Goal: Find specific page/section: Find specific page/section

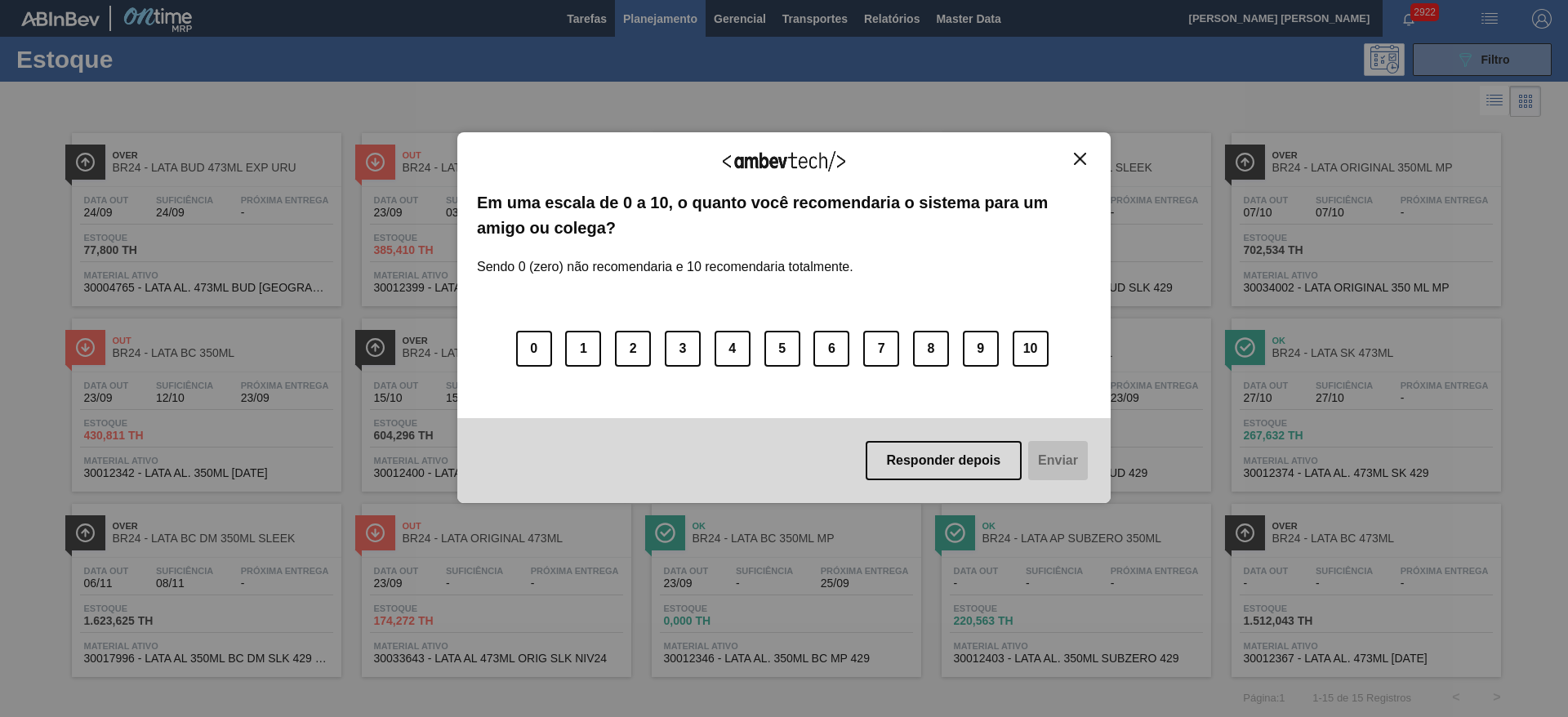
click at [1079, 158] on img "Close" at bounding box center [1079, 158] width 12 height 12
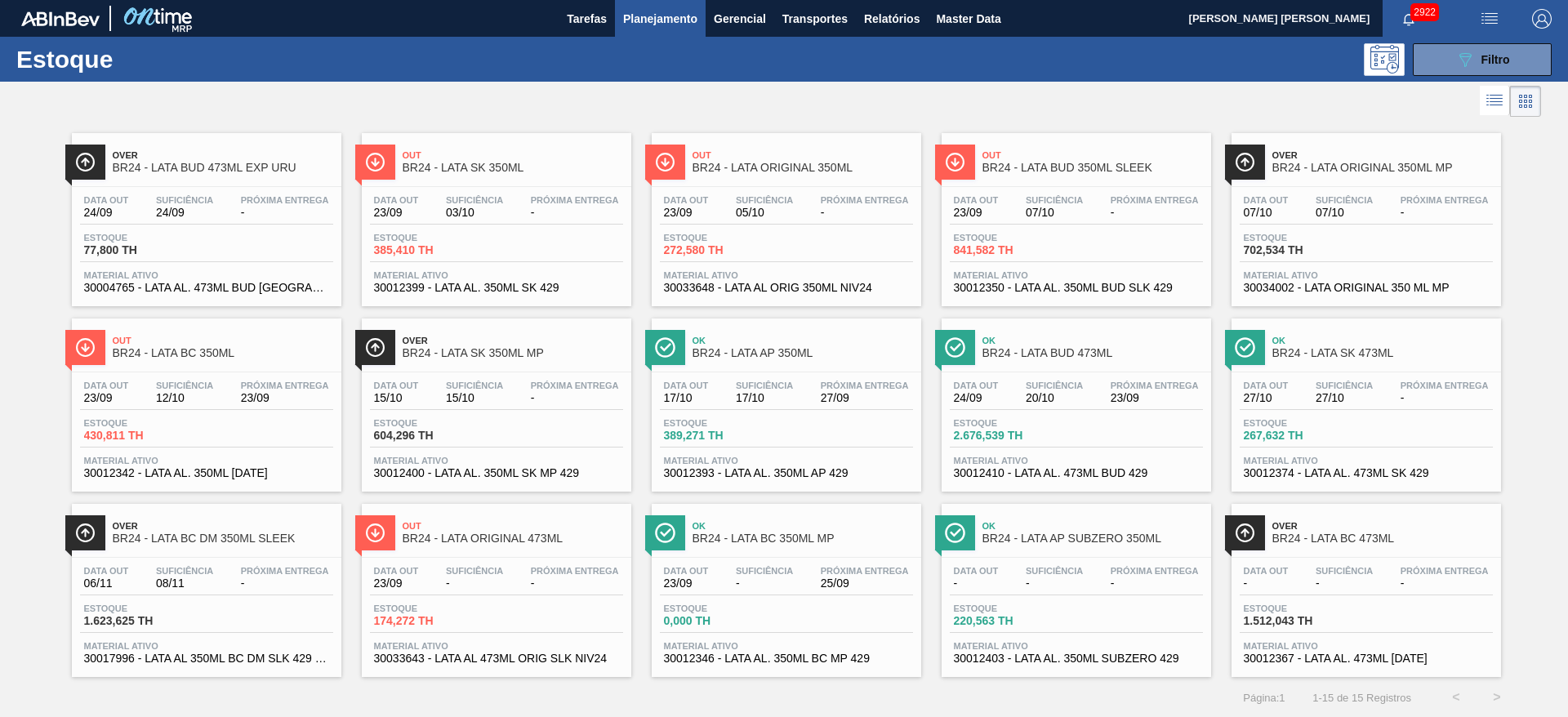
click at [245, 168] on span "BR24 - LATA BUD 473ML EXP URU" at bounding box center [223, 167] width 221 height 12
click at [217, 352] on span "BR24 - LATA BC 350ML" at bounding box center [223, 353] width 221 height 12
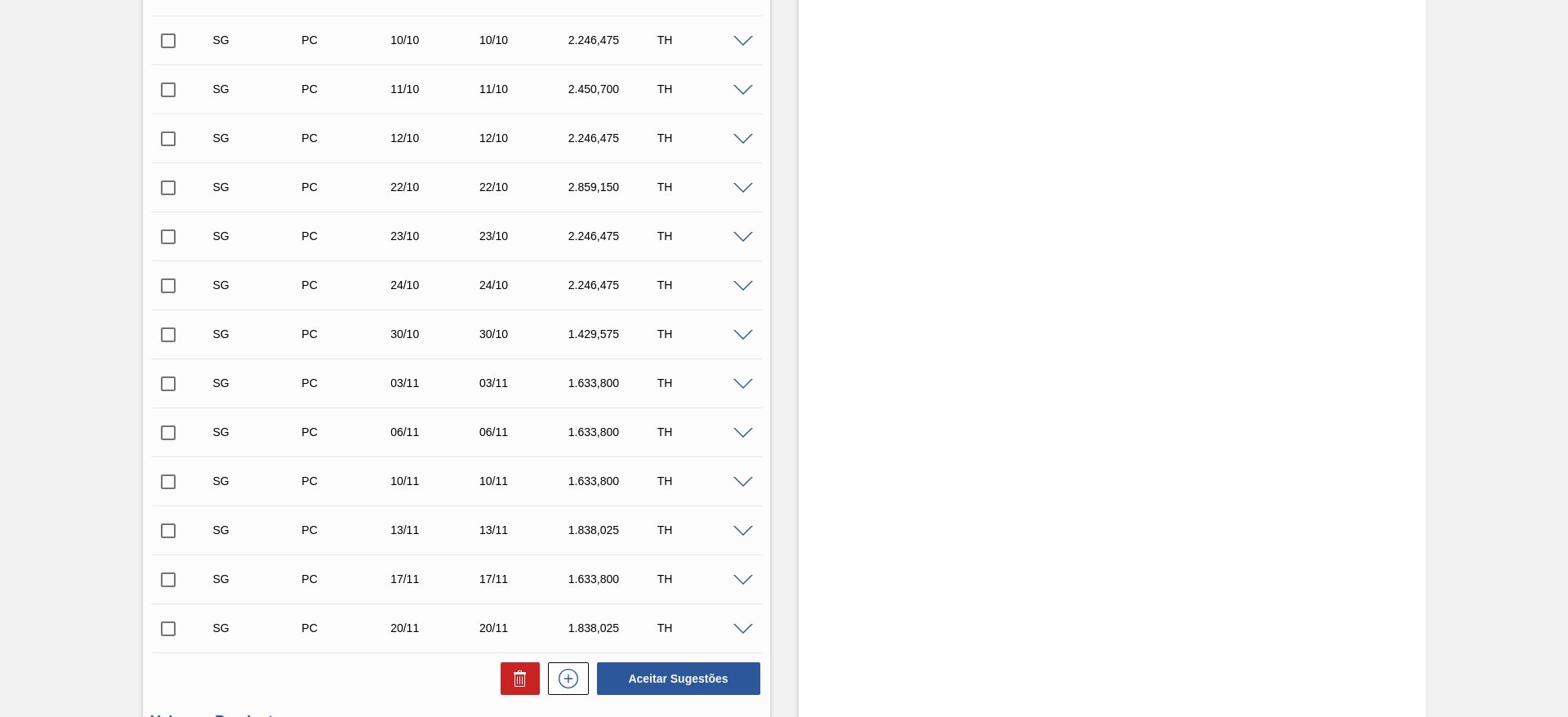
scroll to position [858, 0]
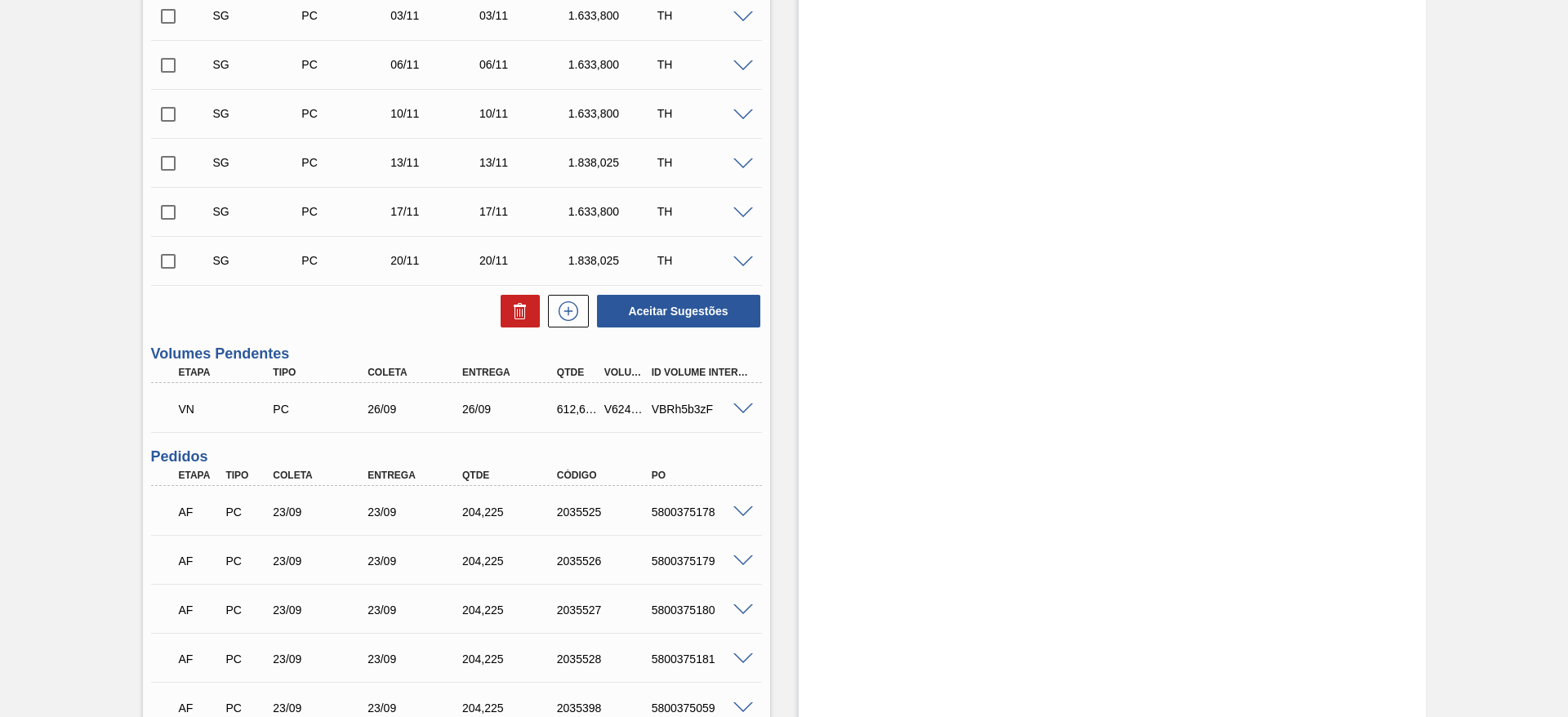
click at [741, 511] on span at bounding box center [742, 512] width 19 height 12
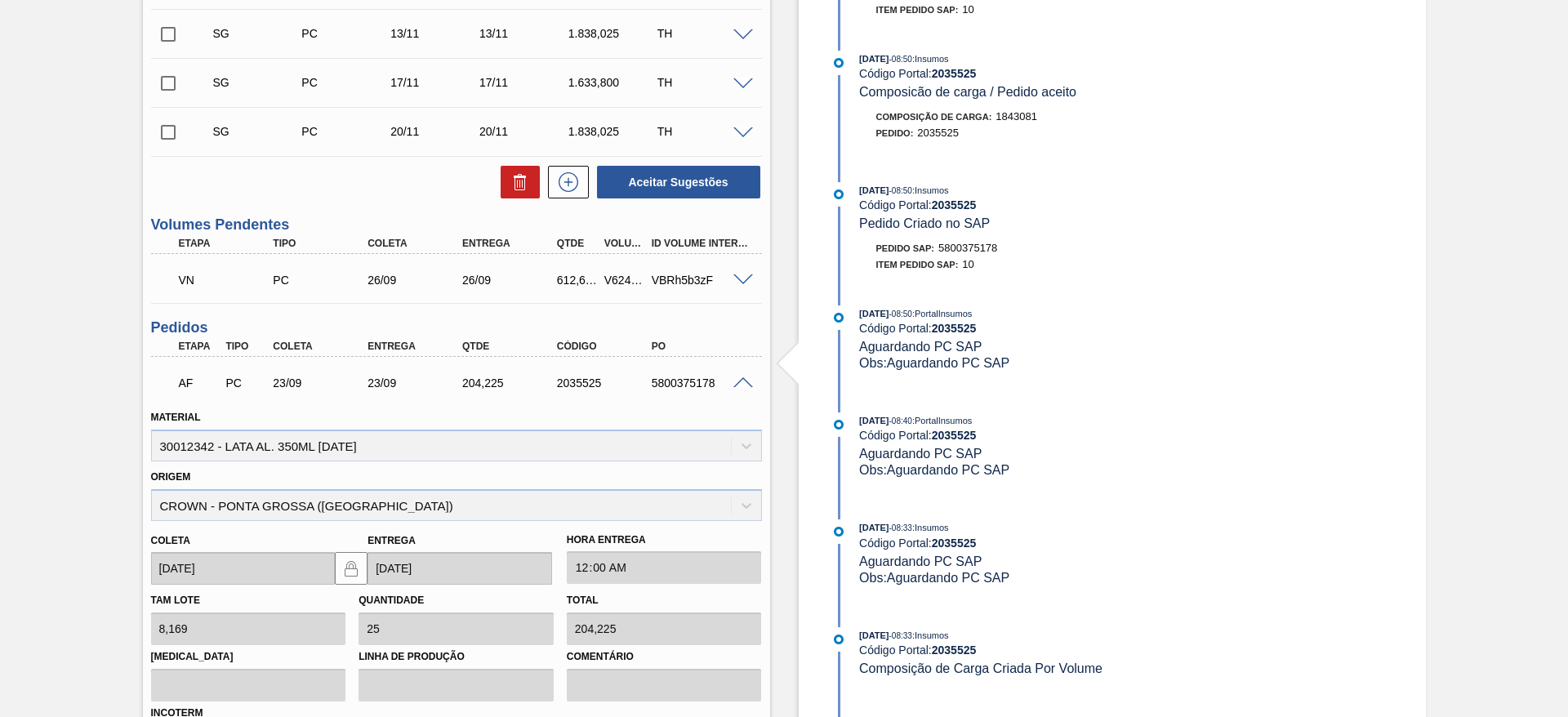
scroll to position [1226, 0]
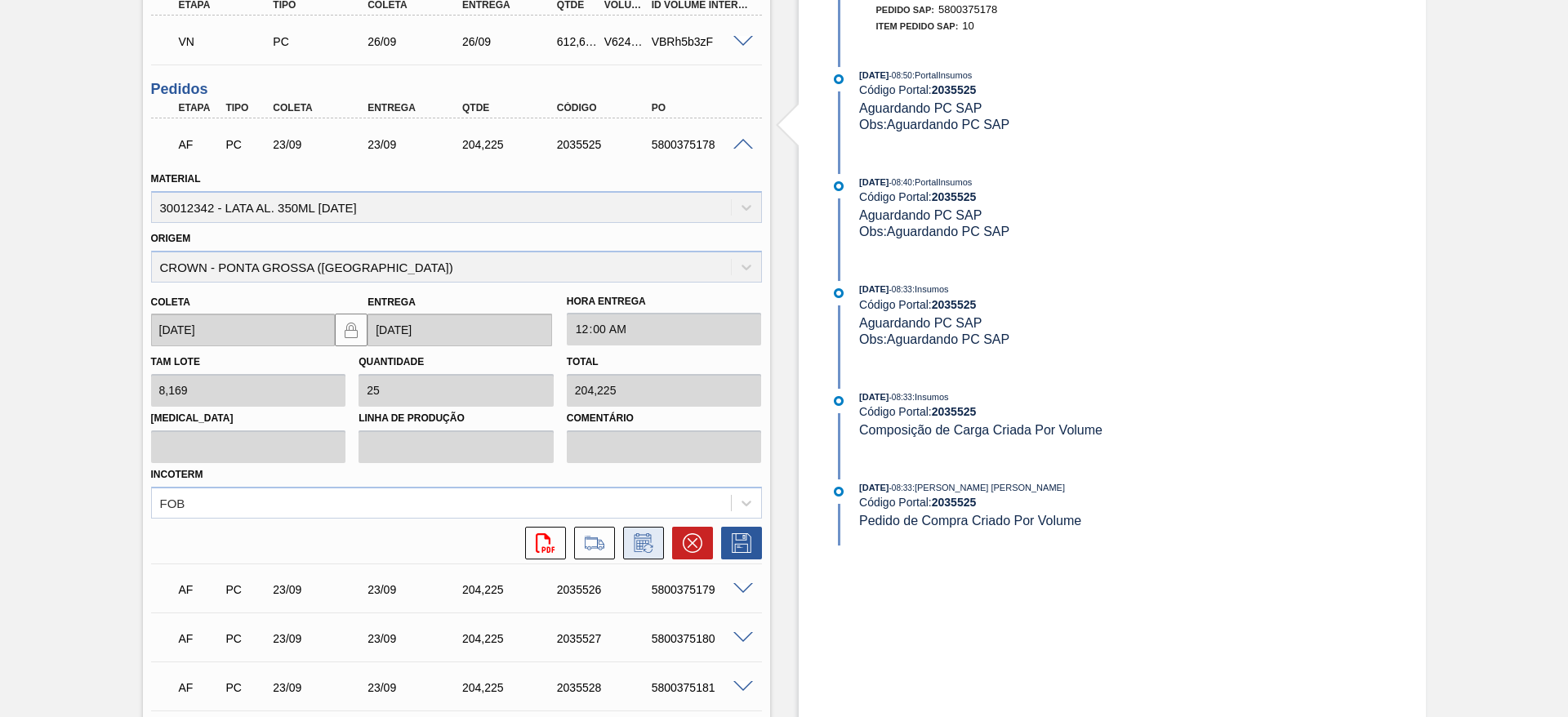
click at [632, 548] on icon at bounding box center [644, 543] width 26 height 19
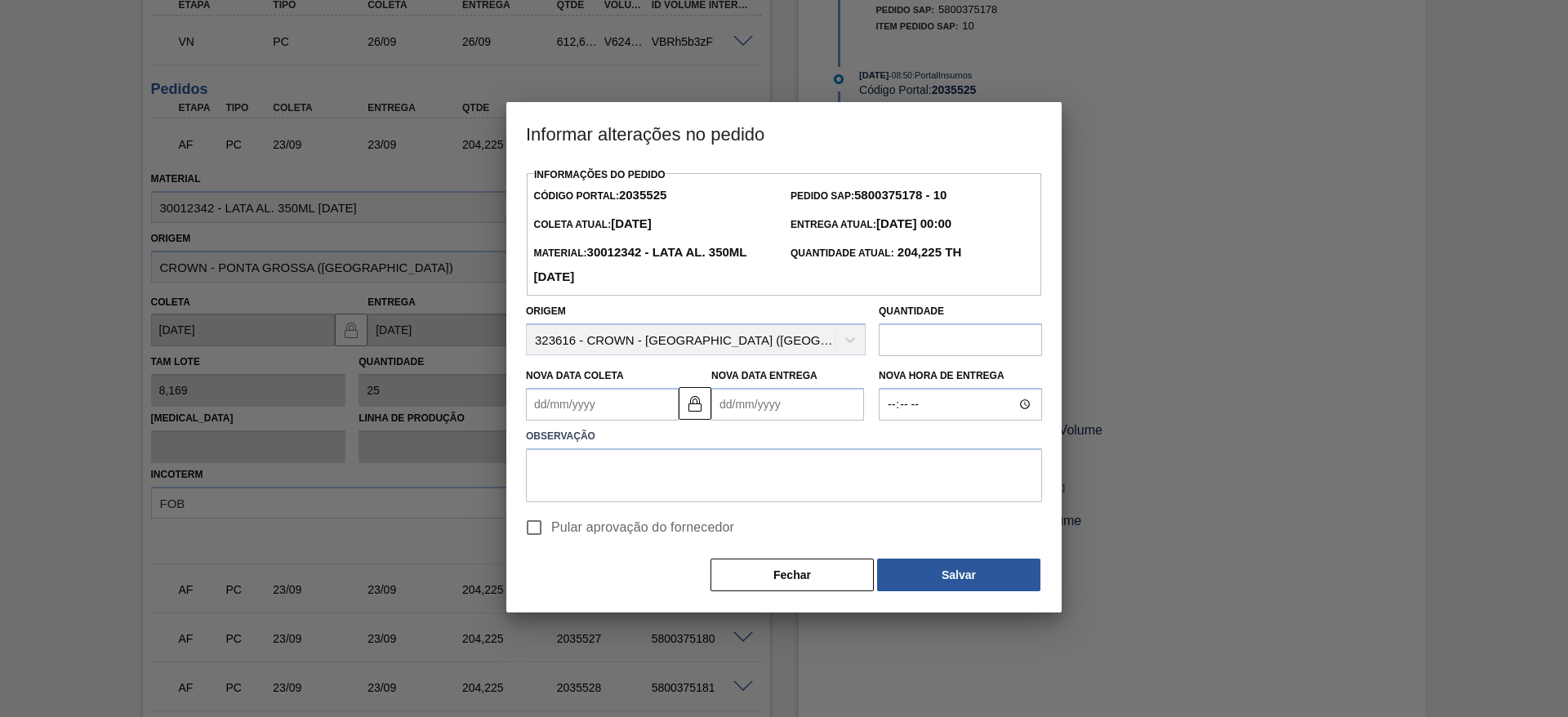
click at [857, 350] on div "Origem 323616 - CROWN - PONTA GROSSA (PR)" at bounding box center [696, 327] width 340 height 56
click at [847, 347] on div "Origem 323616 - CROWN - PONTA GROSSA (PR)" at bounding box center [696, 327] width 340 height 56
click at [756, 576] on button "Fechar" at bounding box center [792, 575] width 163 height 33
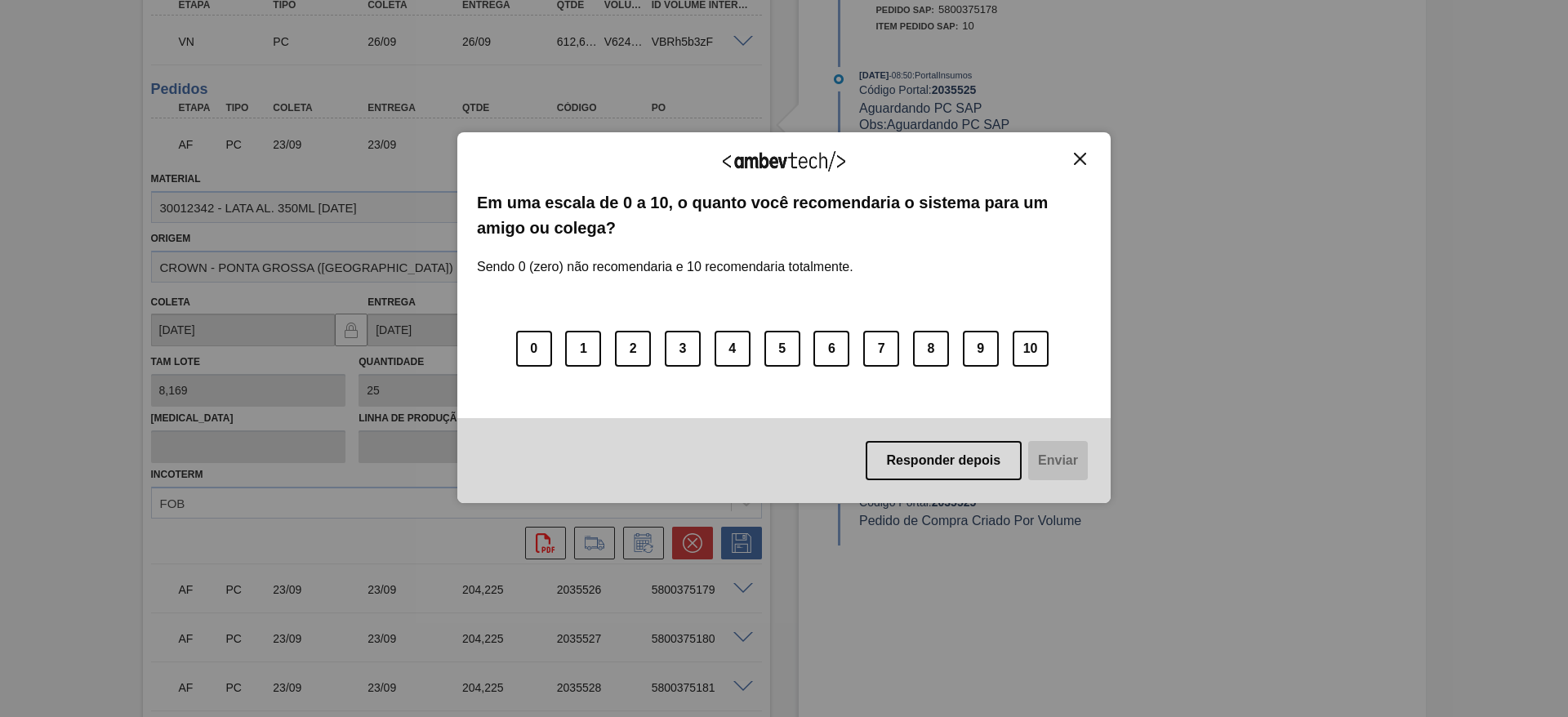
click at [1081, 153] on img "Close" at bounding box center [1079, 158] width 12 height 12
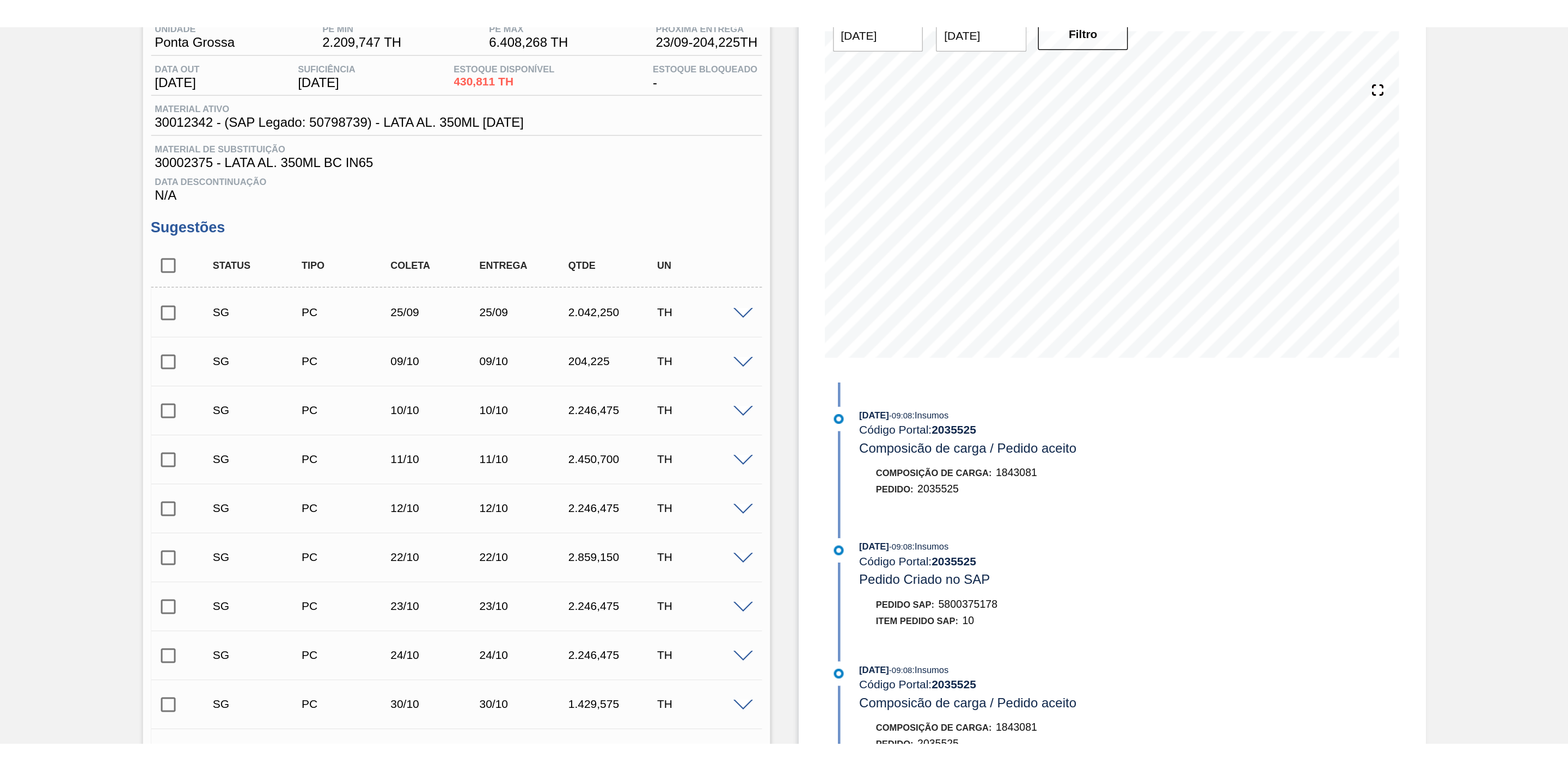
scroll to position [0, 0]
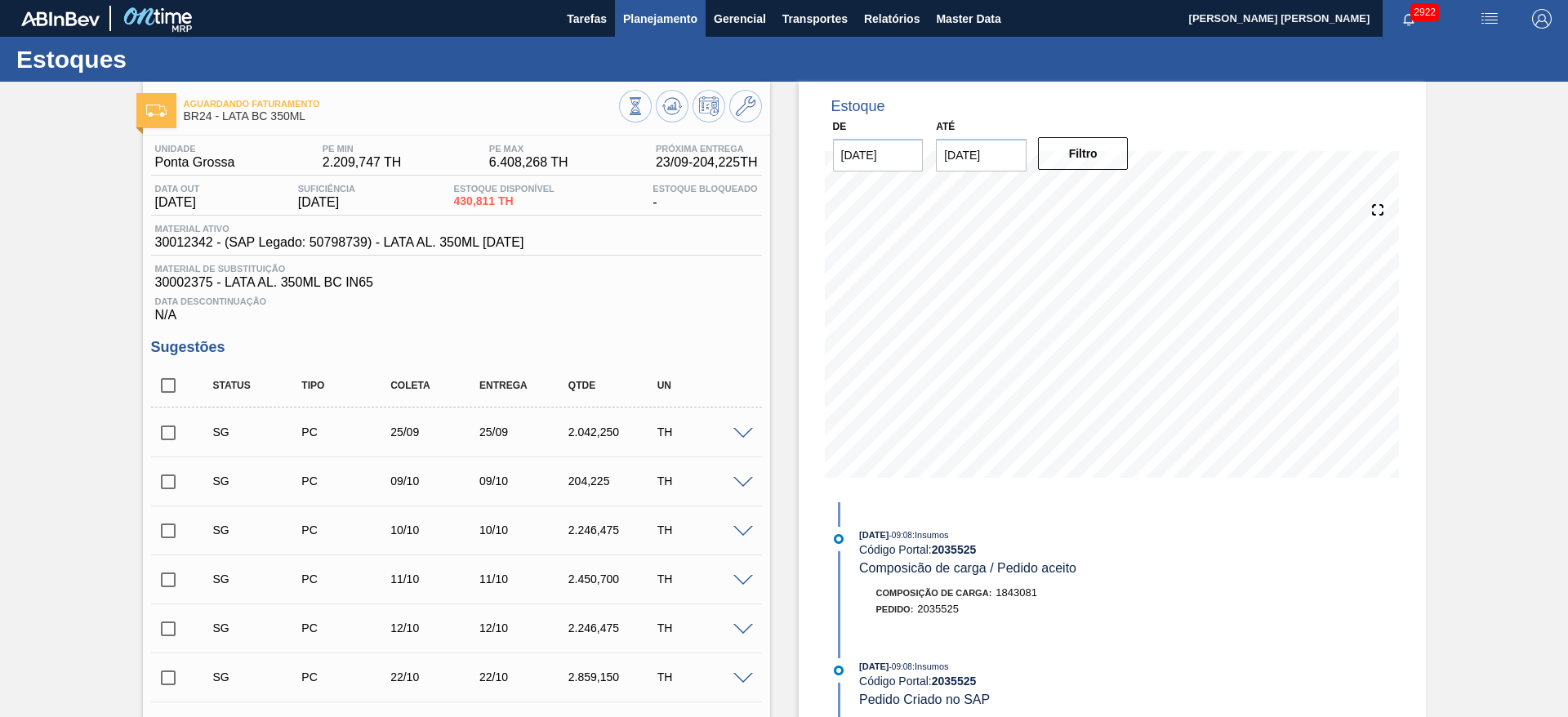
click at [658, 28] on button "Planejamento" at bounding box center [660, 18] width 90 height 37
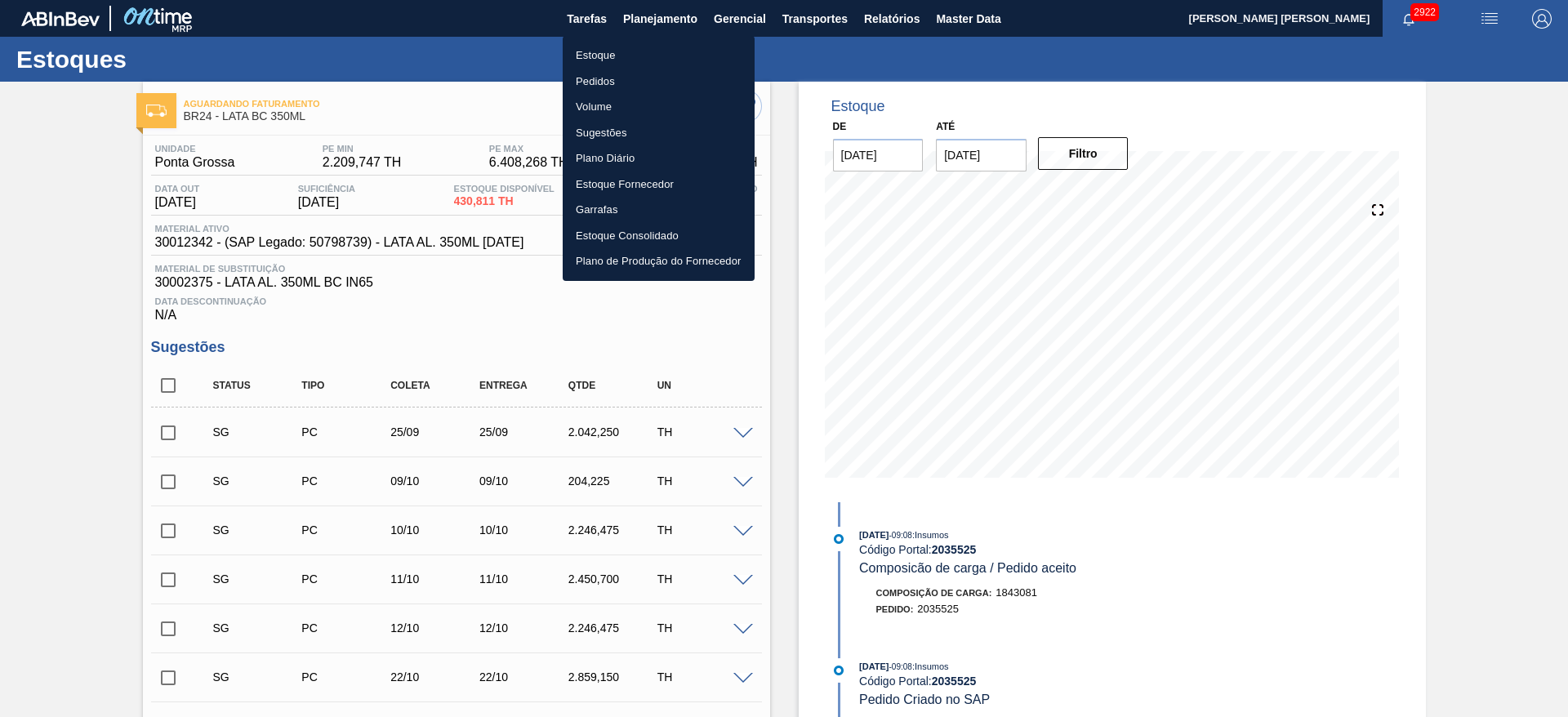
click at [605, 57] on li "Estoque" at bounding box center [658, 56] width 192 height 26
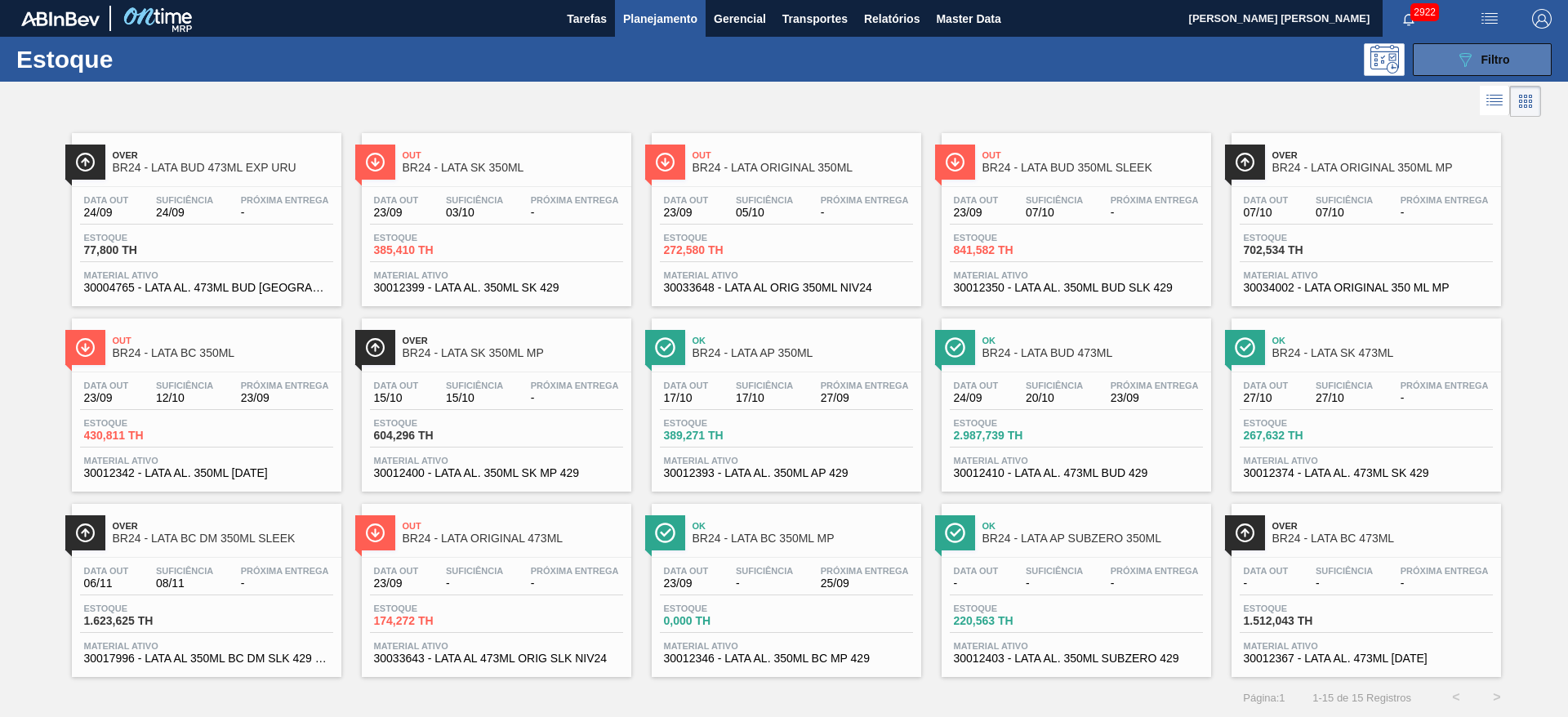
click at [1469, 71] on button "089F7B8B-B2A5-4AFE-B5C0-19BA573D28AC Filtro" at bounding box center [1482, 59] width 139 height 33
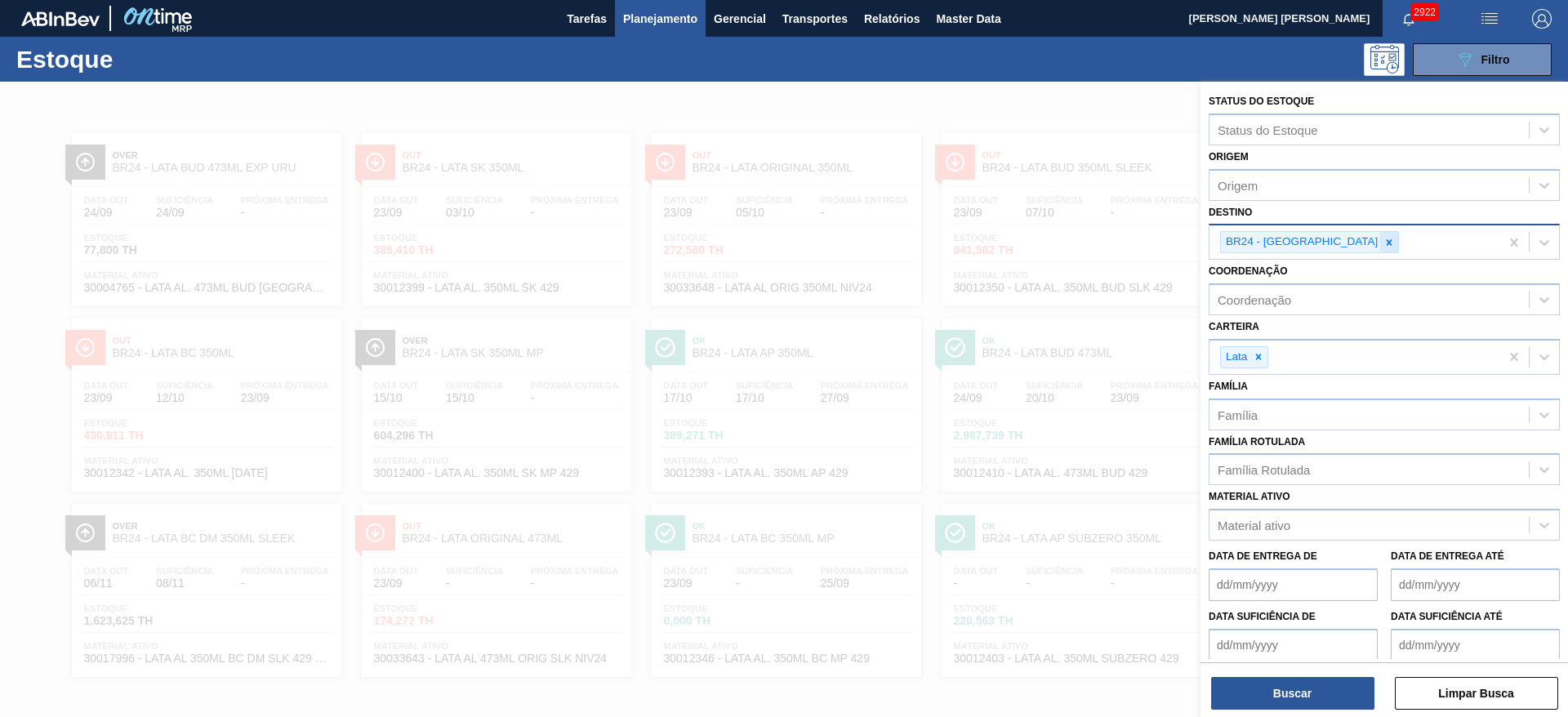
click at [1384, 242] on icon at bounding box center [1389, 242] width 12 height 12
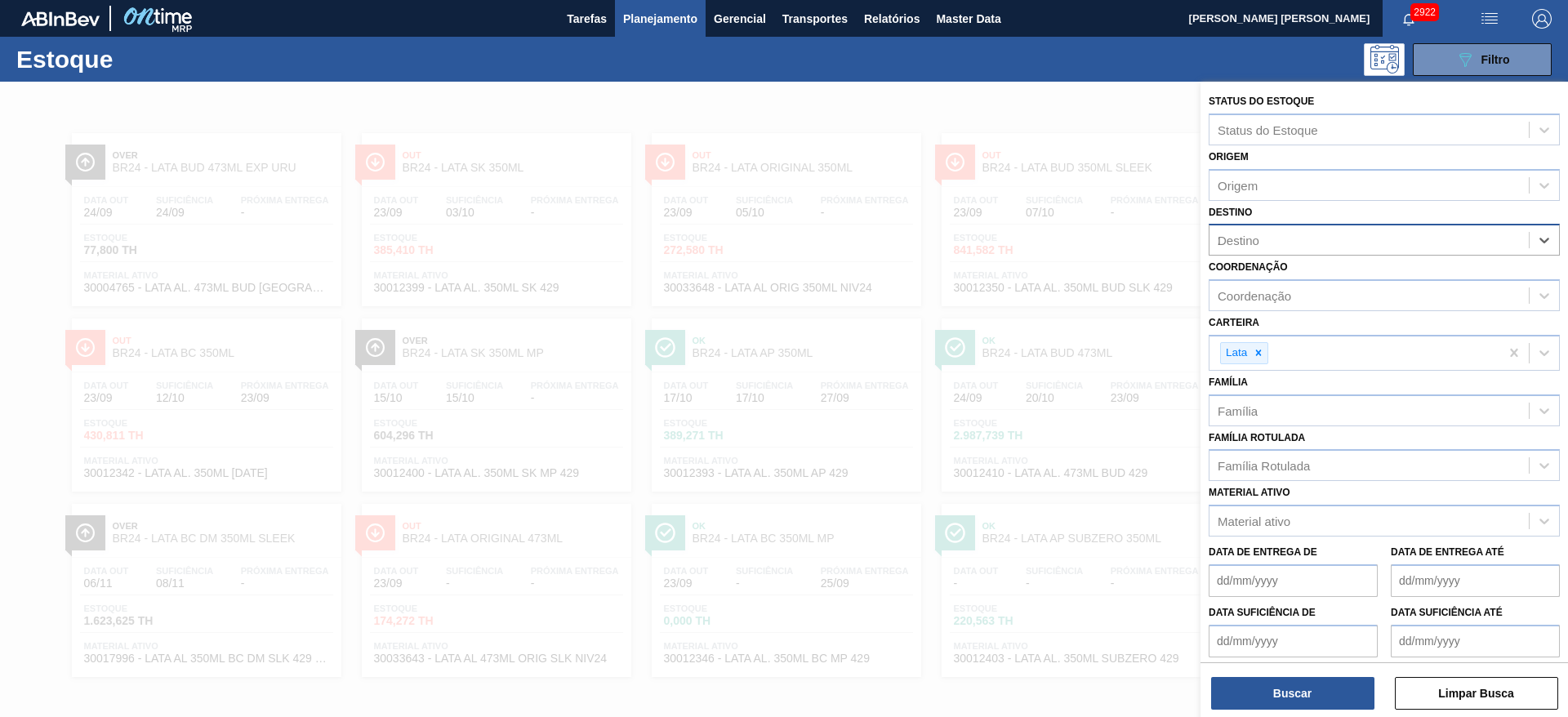
type input "21"
drag, startPoint x: 1276, startPoint y: 276, endPoint x: 1349, endPoint y: 427, distance: 167.7
click at [1275, 276] on div "BR21 - Lages" at bounding box center [1384, 280] width 352 height 30
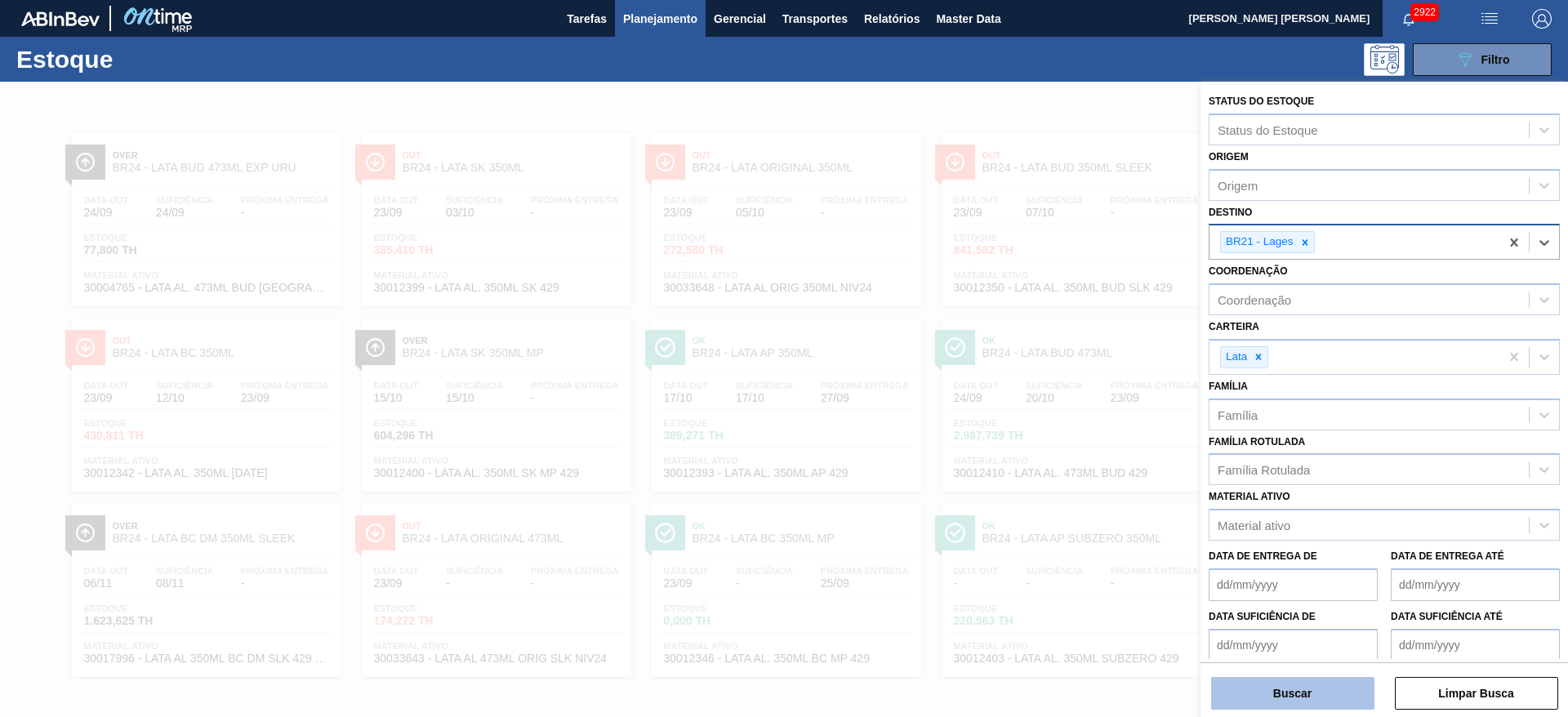
click at [1348, 689] on button "Buscar" at bounding box center [1292, 693] width 163 height 33
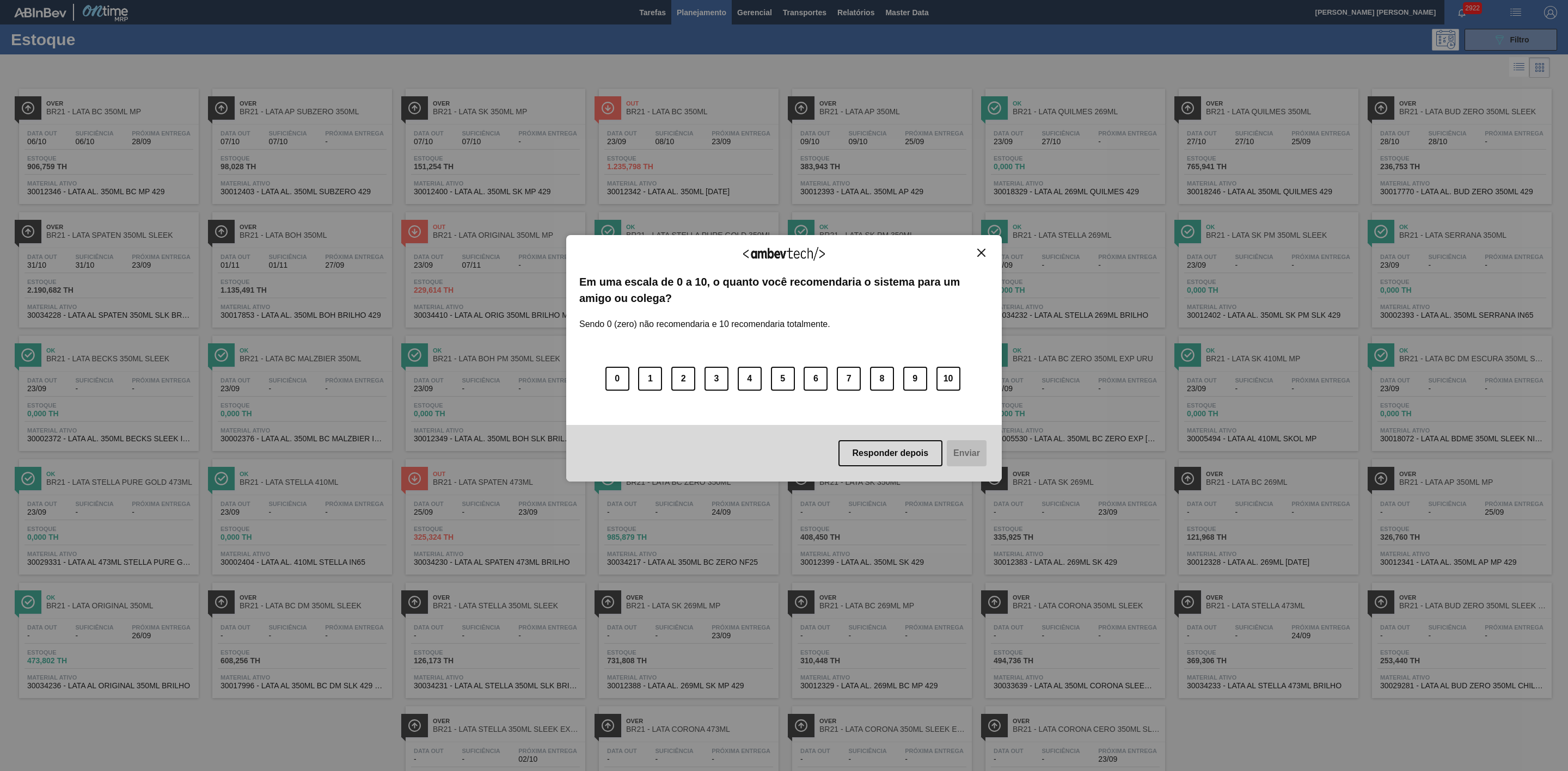
click at [982, 253] on img "Close" at bounding box center [981, 253] width 8 height 8
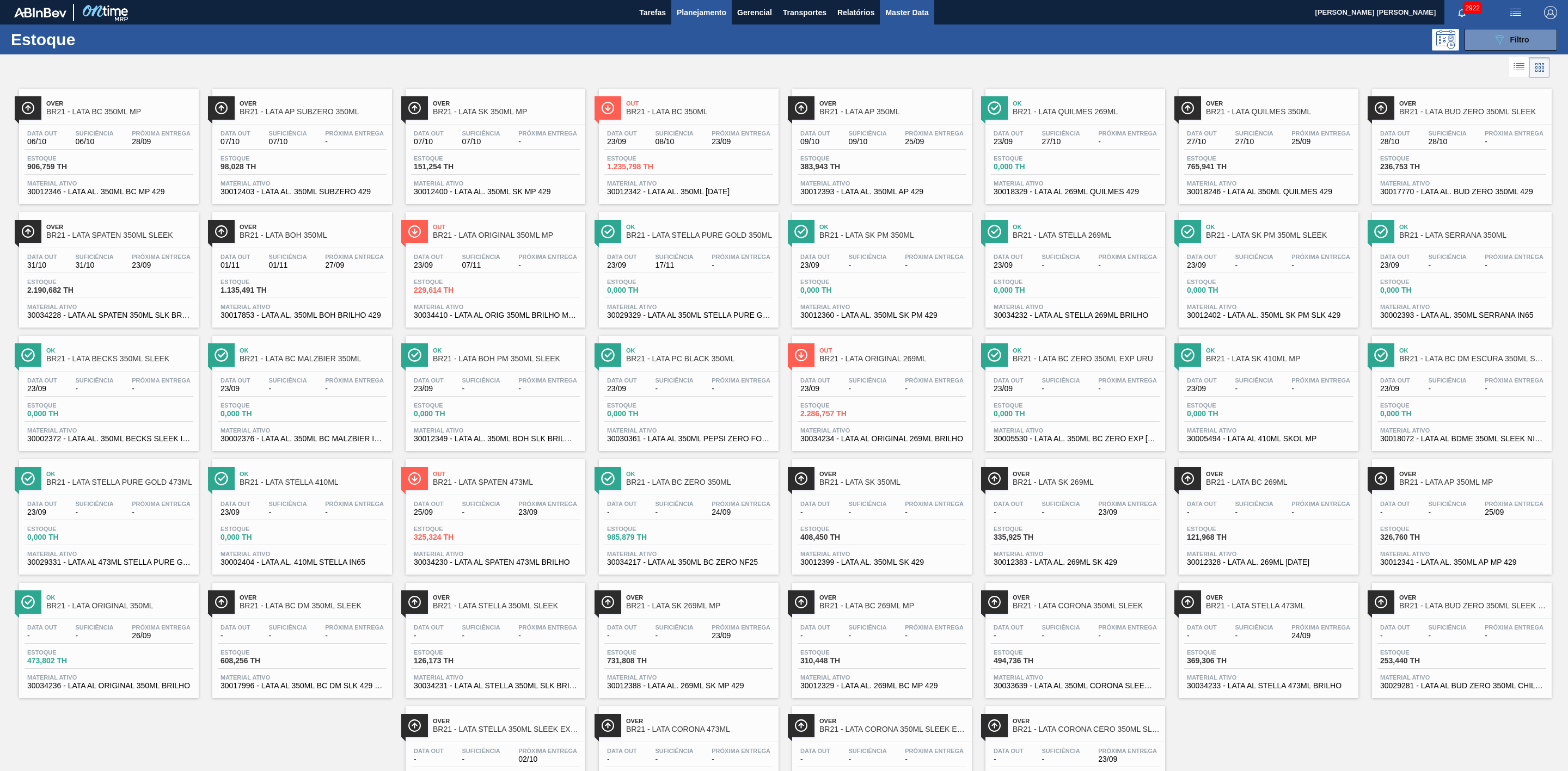
click at [898, 10] on span "Master Data" at bounding box center [906, 12] width 43 height 13
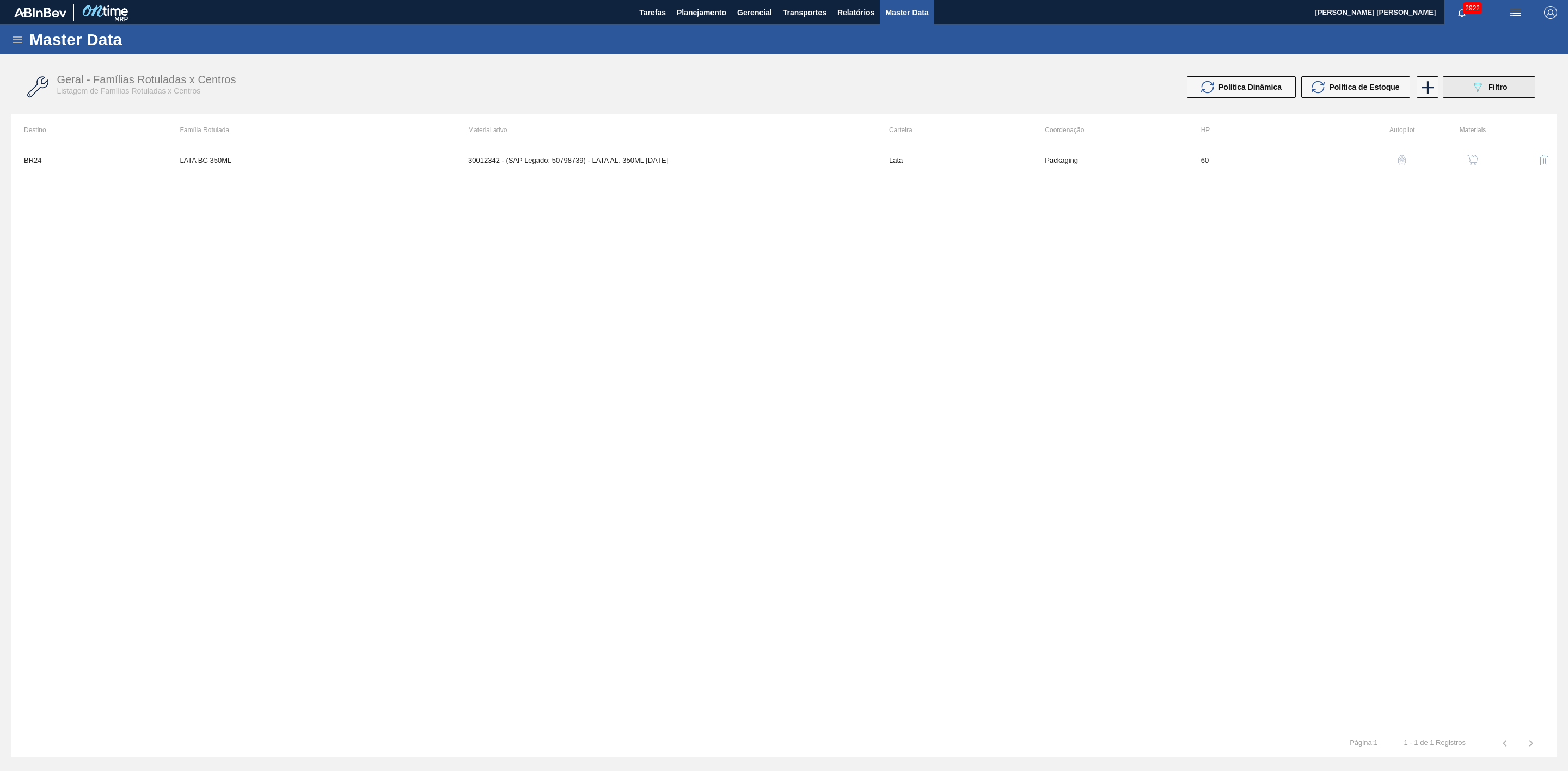
click at [1480, 86] on icon "089F7B8B-B2A5-4AFE-B5C0-19BA573D28AC" at bounding box center [1477, 86] width 13 height 13
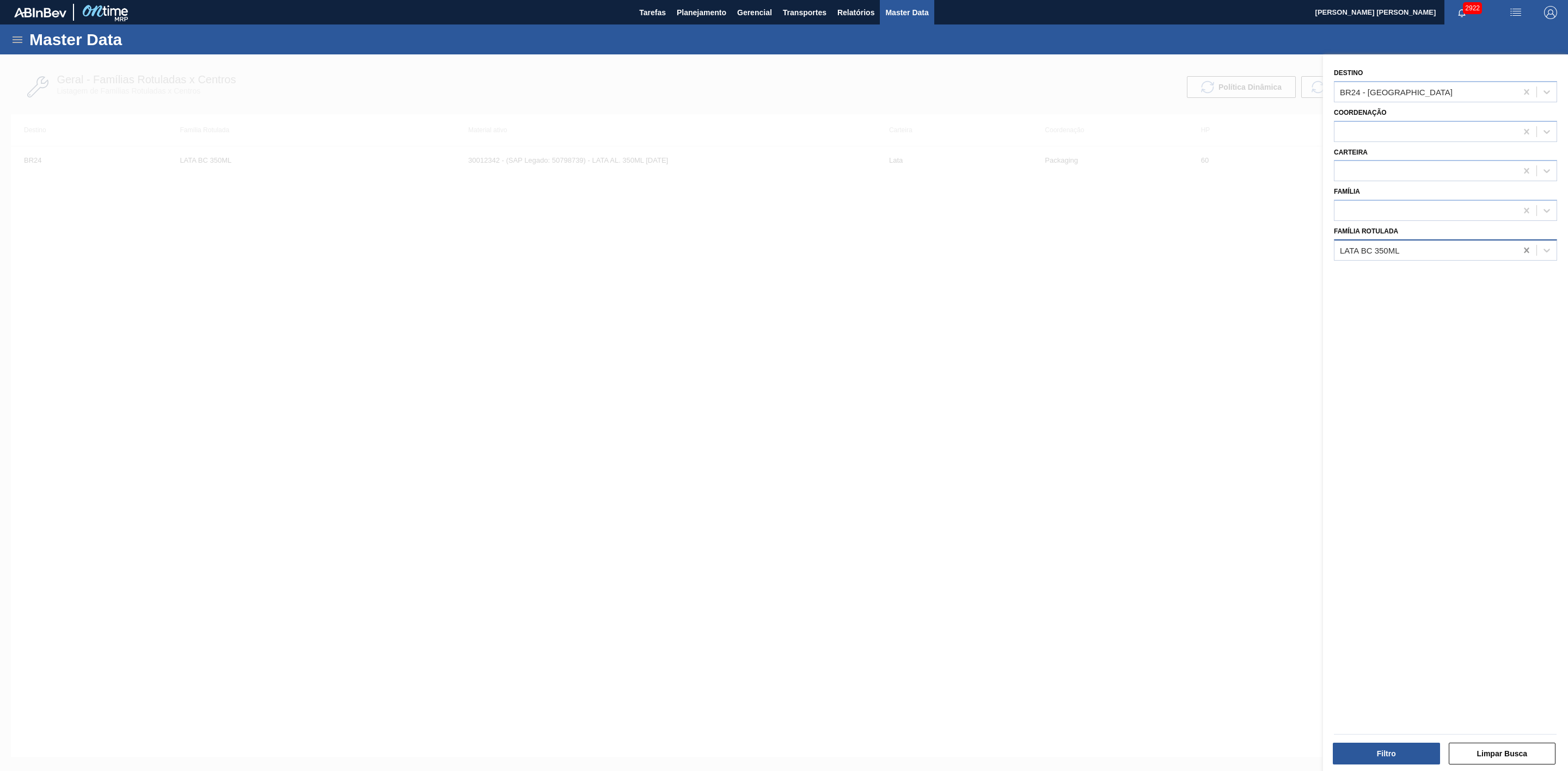
click at [1525, 250] on icon at bounding box center [1527, 250] width 5 height 5
click at [1521, 90] on icon at bounding box center [1527, 92] width 11 height 11
click at [1343, 250] on div at bounding box center [1426, 250] width 183 height 16
type Rotulada "lata bc 269"
click at [1111, 304] on div at bounding box center [784, 439] width 1568 height 771
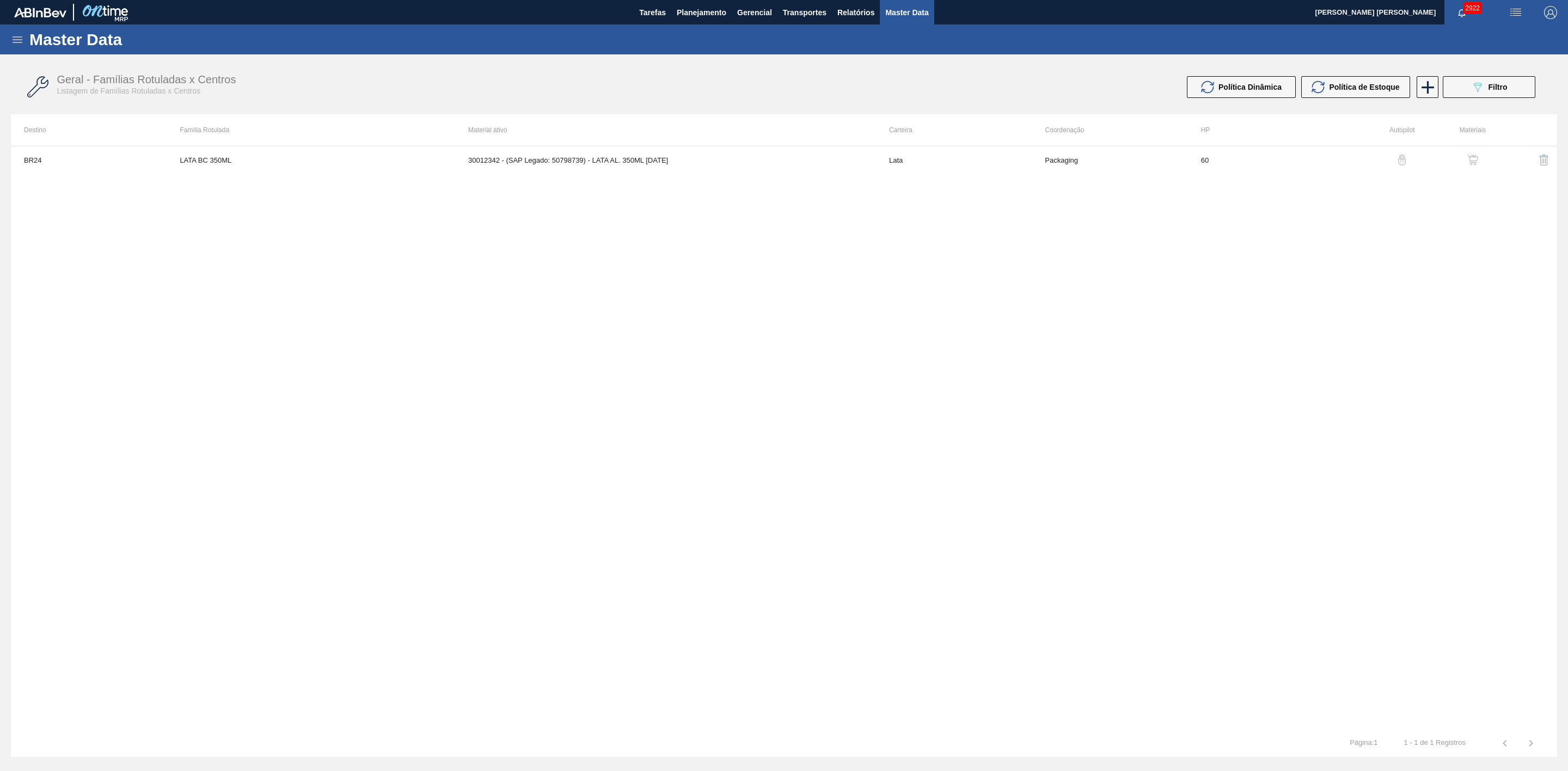
click at [18, 41] on icon at bounding box center [17, 40] width 13 height 13
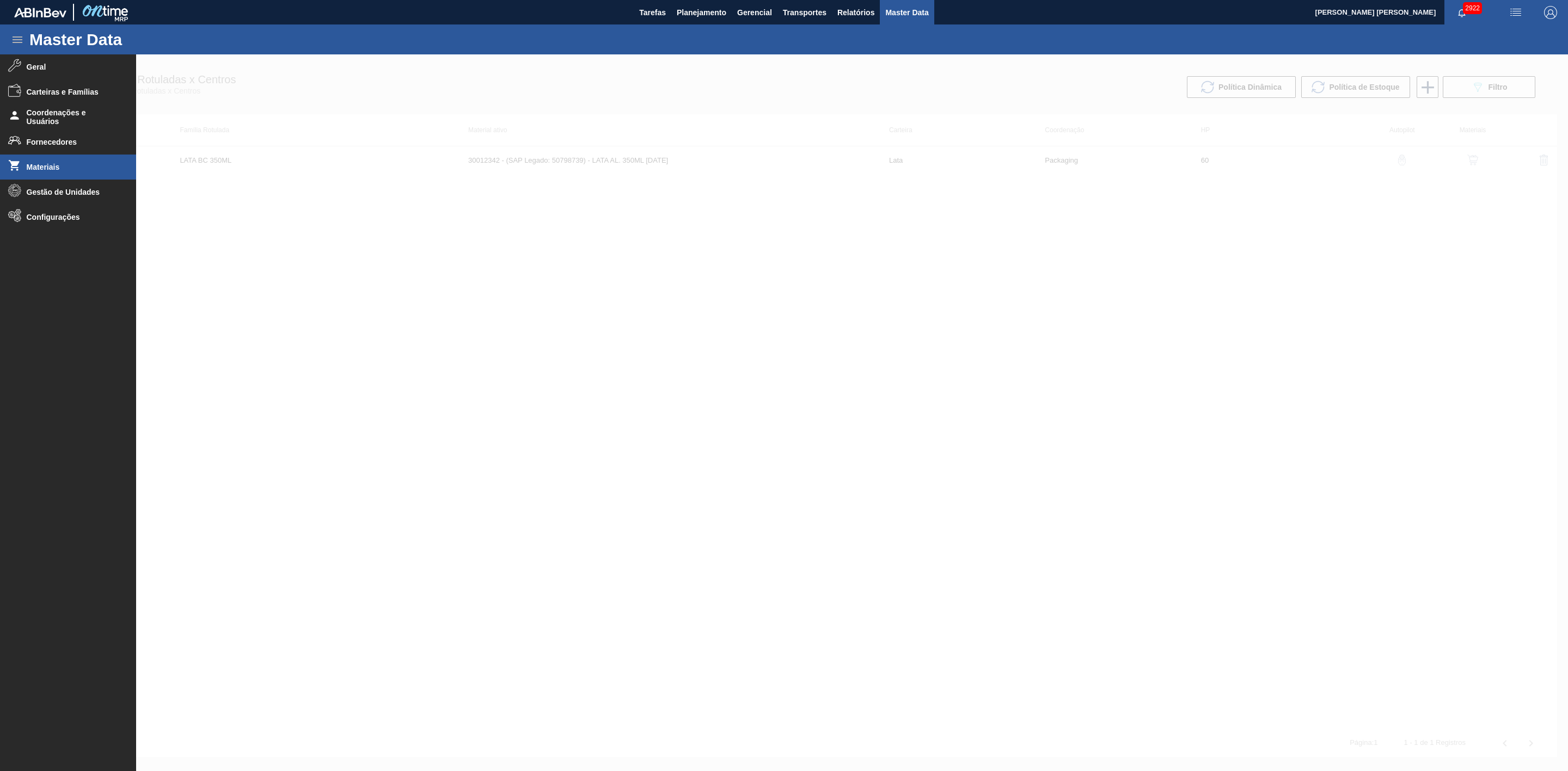
click at [51, 164] on span "Materiais" at bounding box center [72, 167] width 90 height 9
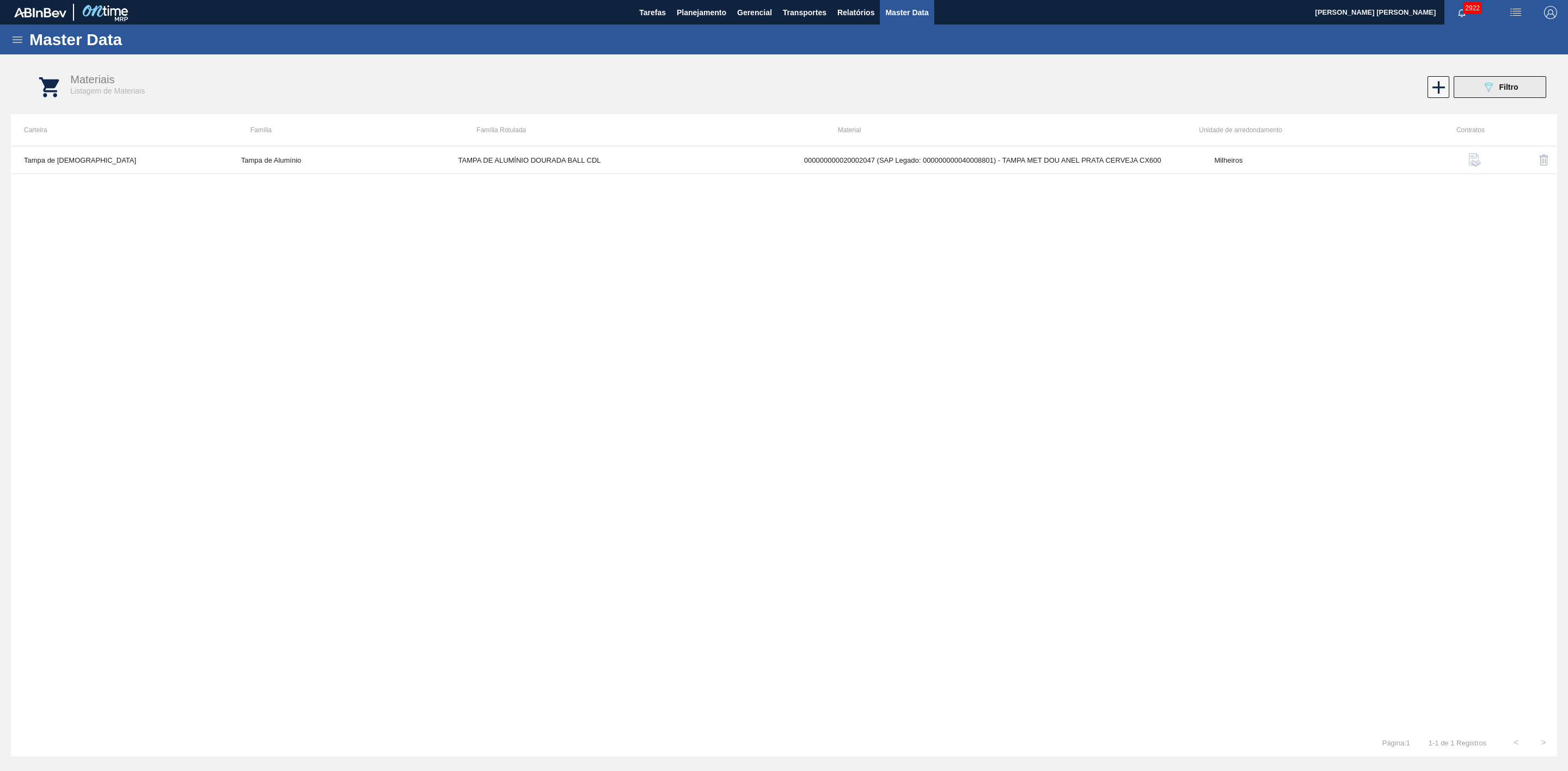
click at [1485, 87] on icon "089F7B8B-B2A5-4AFE-B5C0-19BA573D28AC" at bounding box center [1488, 86] width 13 height 13
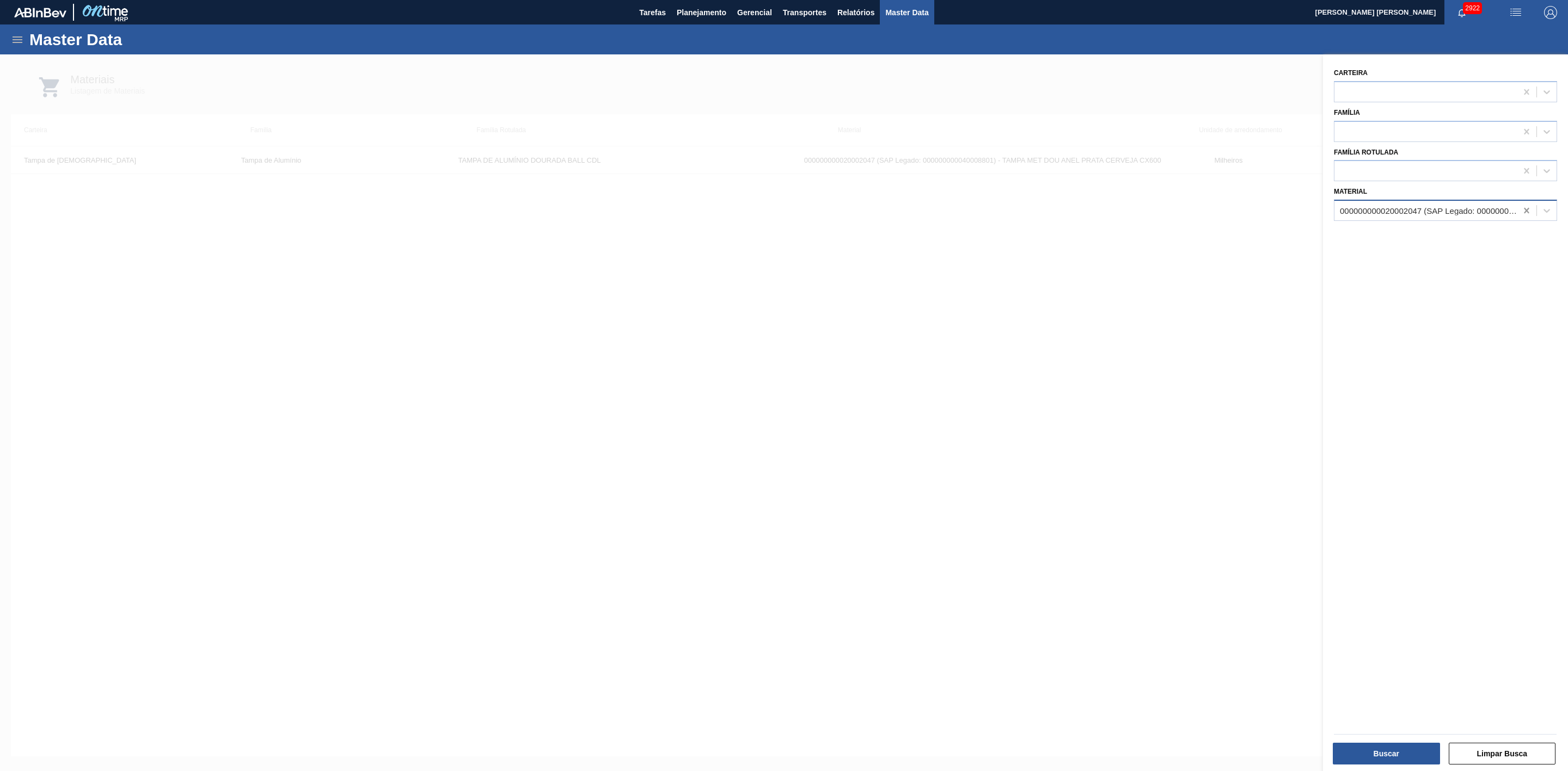
click at [1524, 209] on icon at bounding box center [1527, 211] width 5 height 5
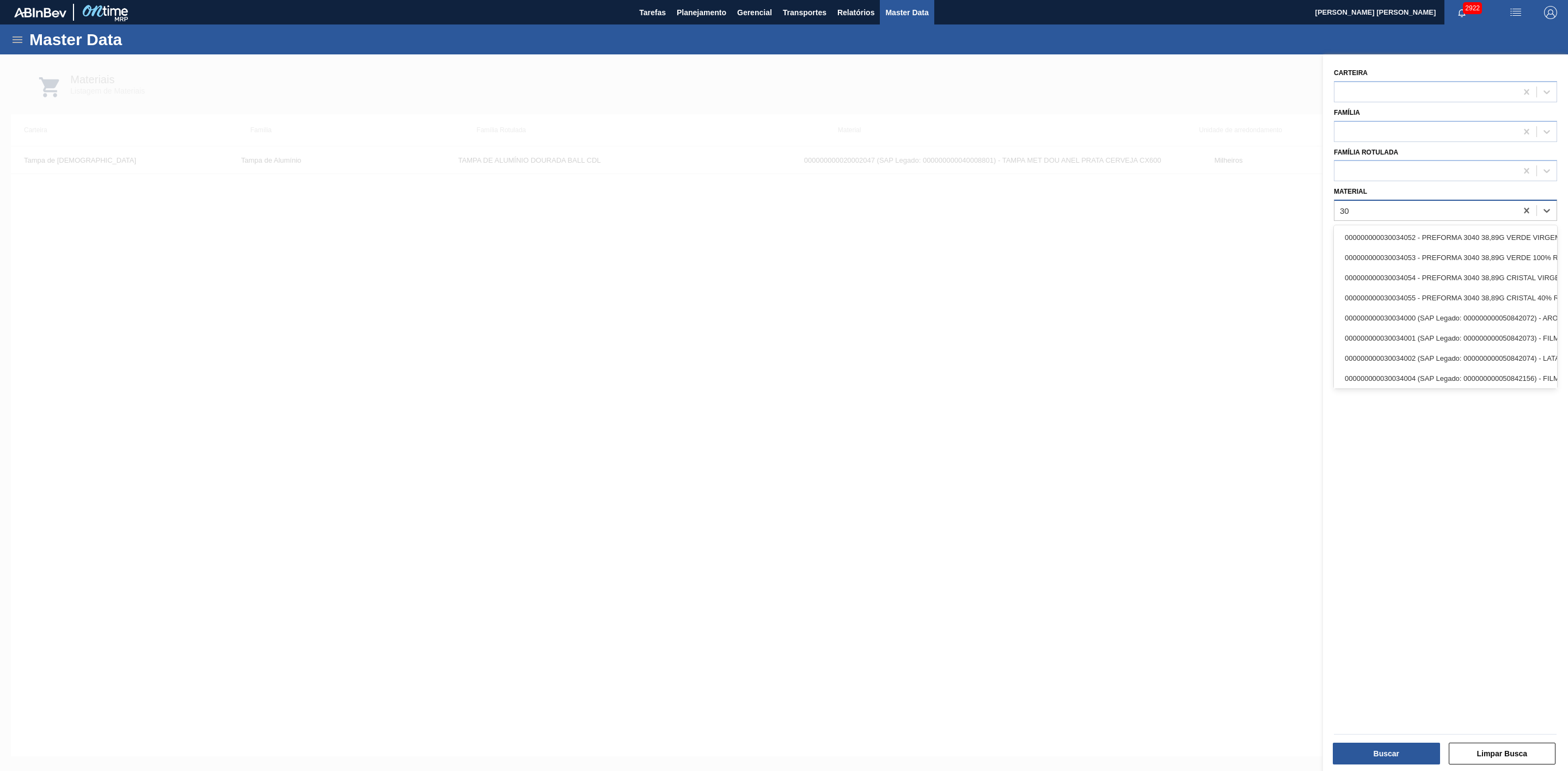
type input "3"
click at [1106, 261] on div at bounding box center [784, 439] width 1568 height 771
